Goal: Transaction & Acquisition: Purchase product/service

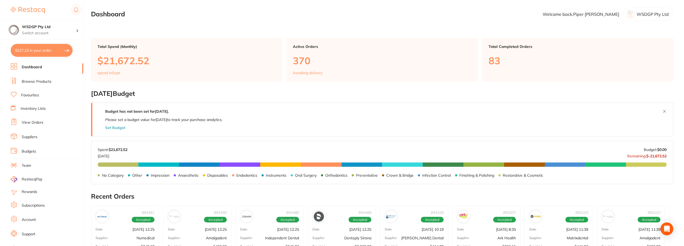
click at [37, 94] on link "Favourites" at bounding box center [30, 95] width 18 height 5
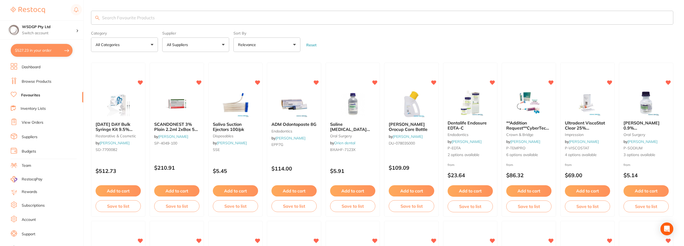
click at [150, 18] on input "search" at bounding box center [382, 18] width 582 height 14
type input "cerec"
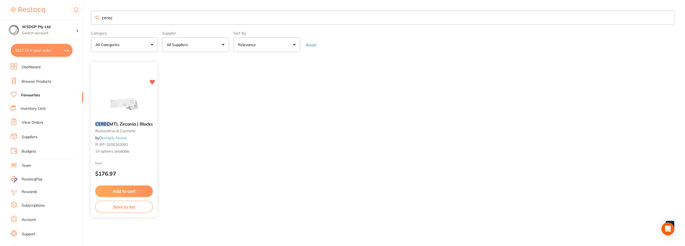
click at [134, 122] on span "MTL Zirconia | Blocks" at bounding box center [130, 124] width 43 height 5
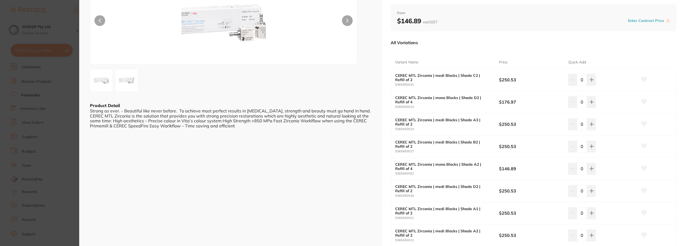
scroll to position [54, 0]
click at [172, 161] on div "ESC Product Detail Strong as ever. - Beautiful like never before. To achieve mo…" at bounding box center [230, 182] width 303 height 472
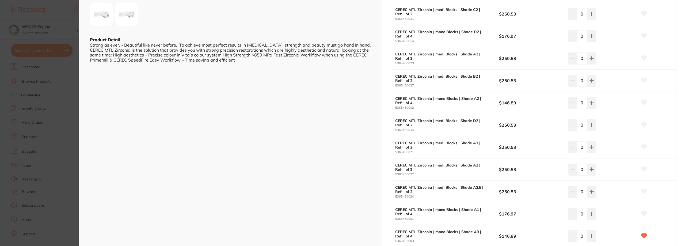
scroll to position [134, 0]
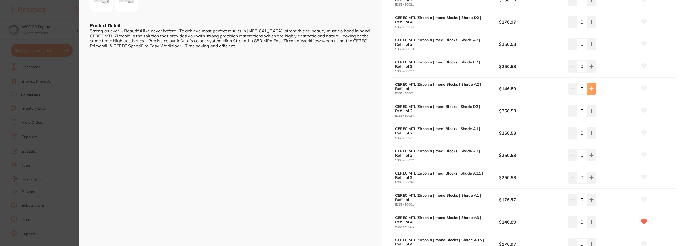
click at [592, 88] on icon at bounding box center [592, 88] width 4 height 4
type input "1"
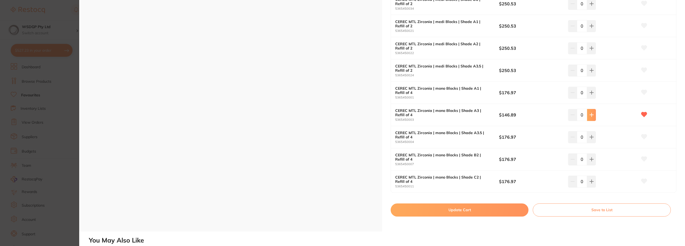
click at [594, 113] on button at bounding box center [591, 115] width 9 height 12
click at [592, 116] on icon at bounding box center [592, 115] width 4 height 4
type input "2"
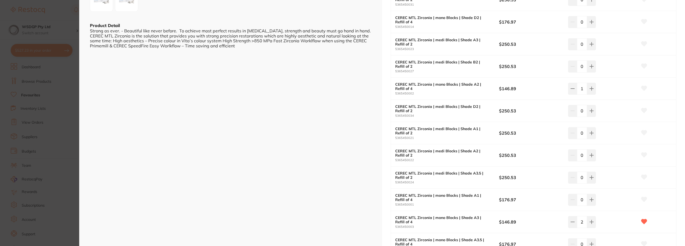
scroll to position [107, 0]
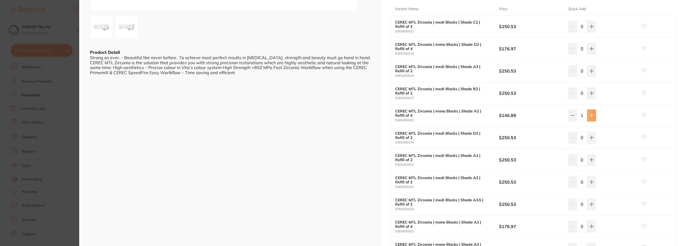
click at [590, 119] on button at bounding box center [591, 115] width 9 height 12
type input "2"
click at [642, 113] on icon at bounding box center [645, 115] width 6 height 5
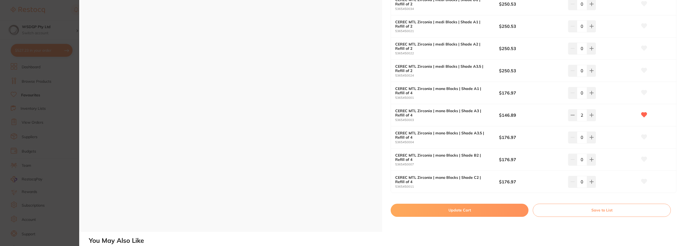
scroll to position [241, 0]
click at [642, 92] on icon at bounding box center [645, 92] width 6 height 5
click at [591, 92] on icon at bounding box center [591, 92] width 3 height 3
type input "1"
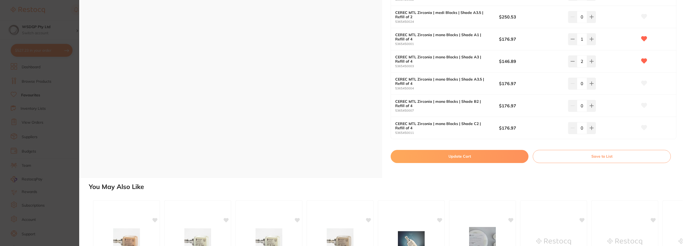
click at [484, 156] on button "Update Cart" at bounding box center [460, 156] width 138 height 13
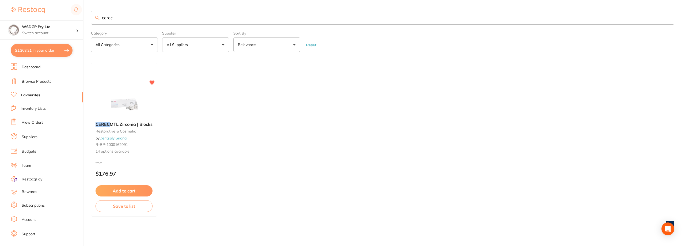
click at [67, 52] on button "$1,368.21 in your order" at bounding box center [42, 50] width 62 height 13
checkbox input "true"
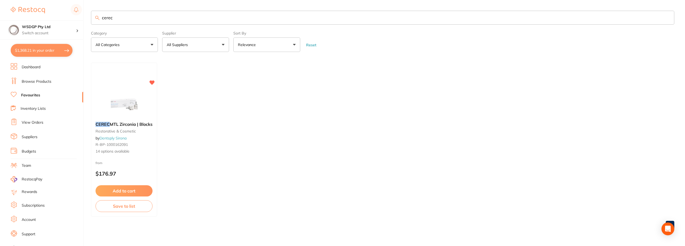
checkbox input "true"
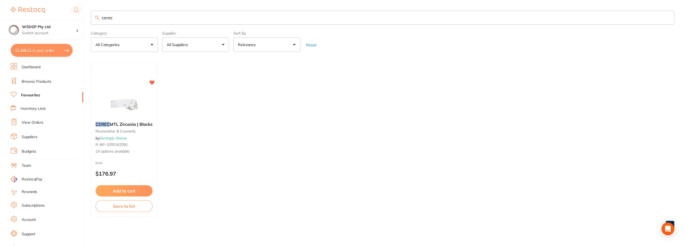
checkbox input "true"
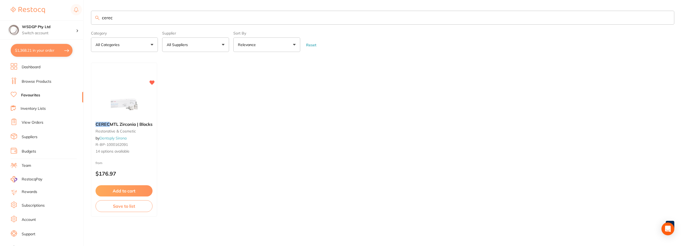
checkbox input "true"
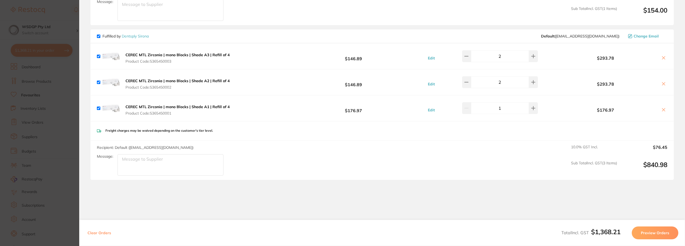
scroll to position [427, 0]
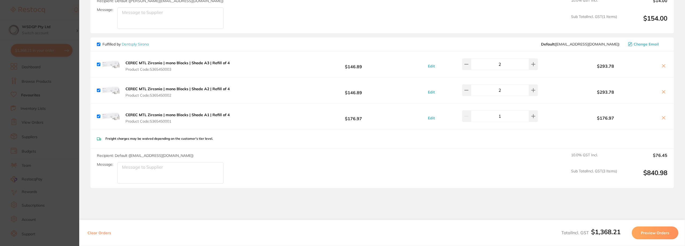
click at [38, 87] on section "Update RRP Set your pre negotiated price for this item. Item Agreed RRP (excl. …" at bounding box center [342, 123] width 685 height 246
